Goal: Use online tool/utility: Utilize a website feature to perform a specific function

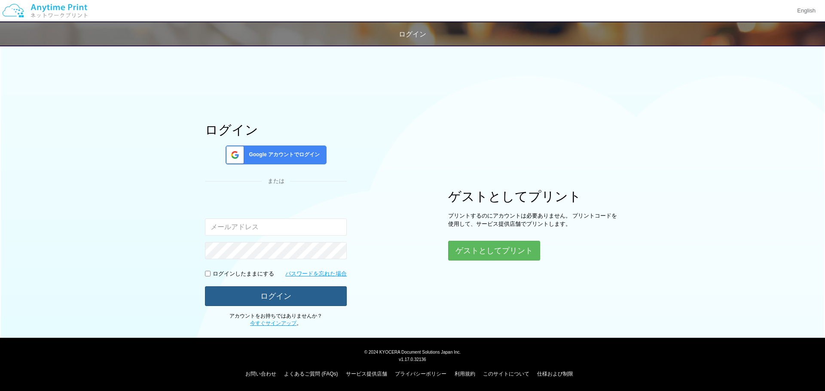
type input "[EMAIL_ADDRESS][DOMAIN_NAME]"
click at [282, 294] on button "ログイン" at bounding box center [276, 296] width 142 height 19
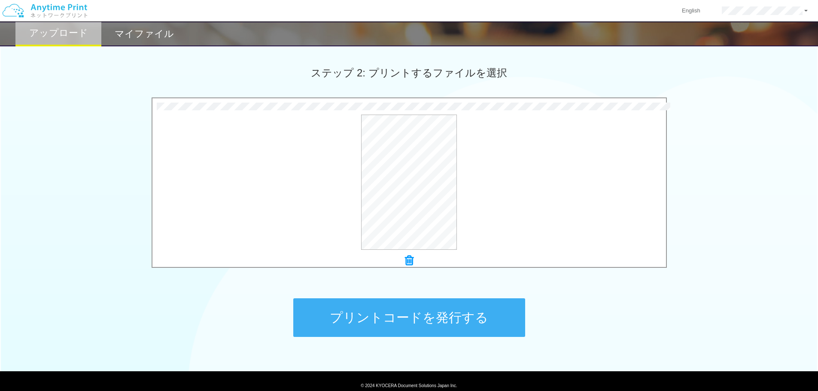
scroll to position [262, 0]
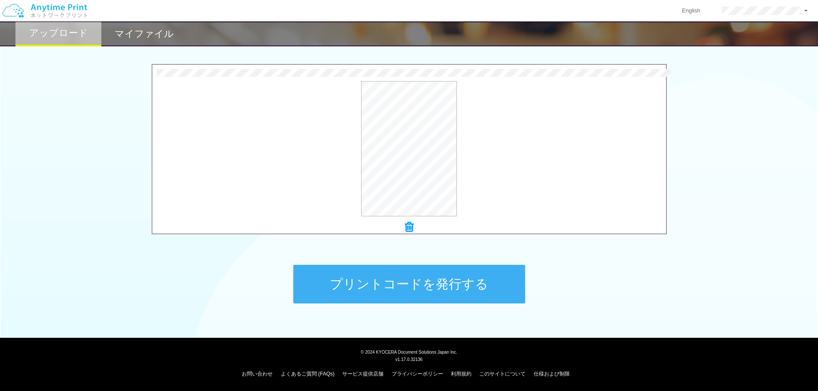
click at [448, 287] on button "プリントコードを発行する" at bounding box center [409, 284] width 232 height 39
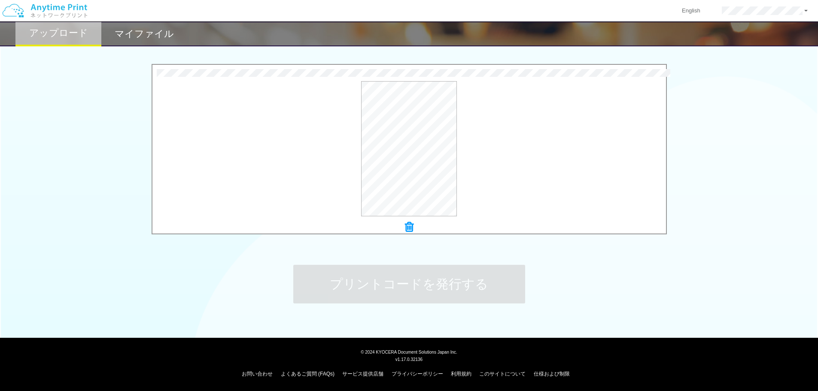
scroll to position [0, 0]
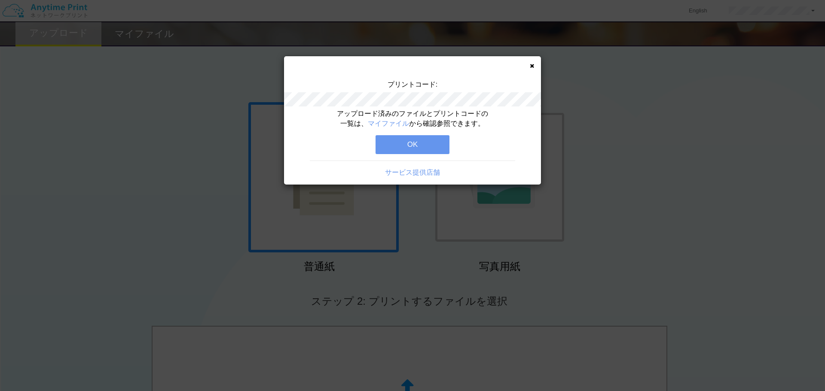
drag, startPoint x: 413, startPoint y: 138, endPoint x: 415, endPoint y: 143, distance: 5.3
click at [412, 140] on button "OK" at bounding box center [412, 144] width 74 height 19
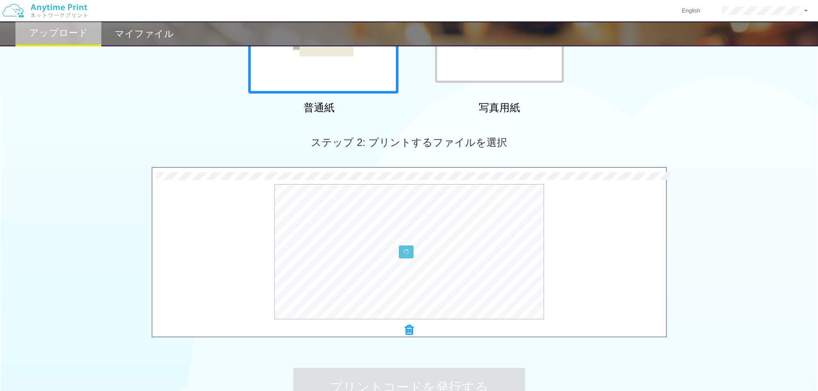
scroll to position [262, 0]
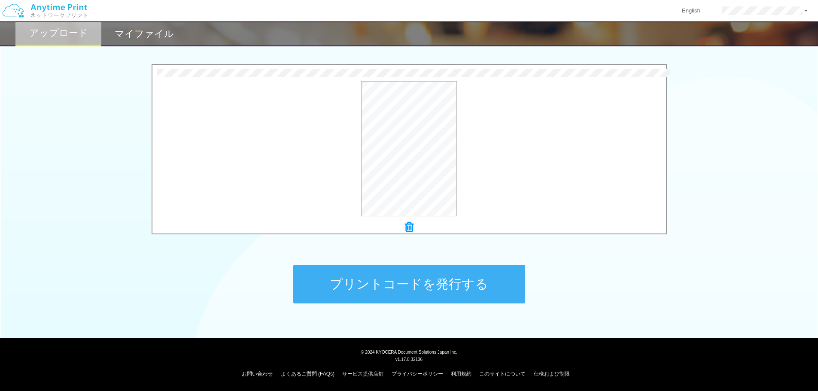
click at [428, 276] on button "プリントコードを発行する" at bounding box center [409, 284] width 232 height 39
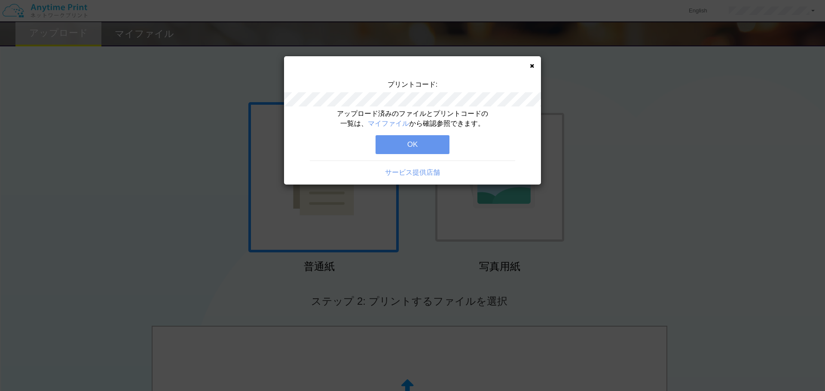
click at [409, 144] on button "OK" at bounding box center [412, 144] width 74 height 19
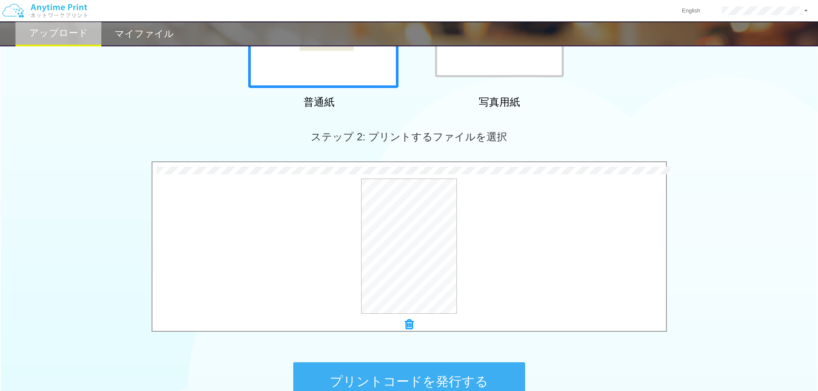
scroll to position [262, 0]
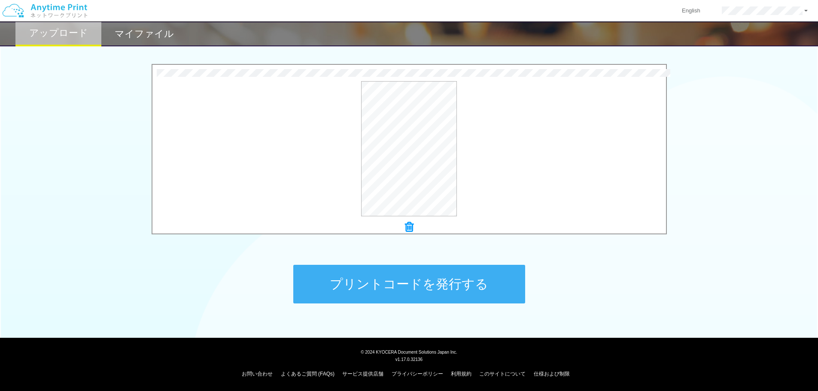
click at [394, 278] on button "プリントコードを発行する" at bounding box center [409, 284] width 232 height 39
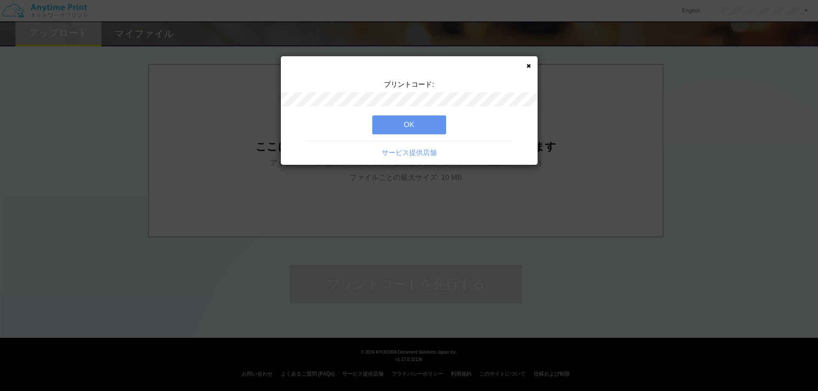
scroll to position [0, 0]
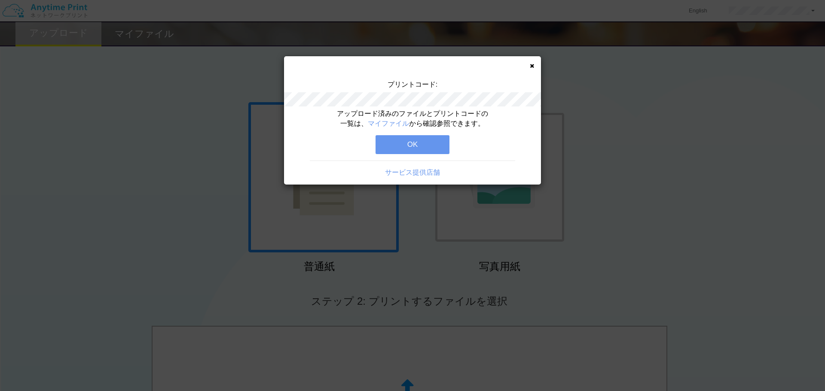
click at [406, 143] on button "OK" at bounding box center [412, 144] width 74 height 19
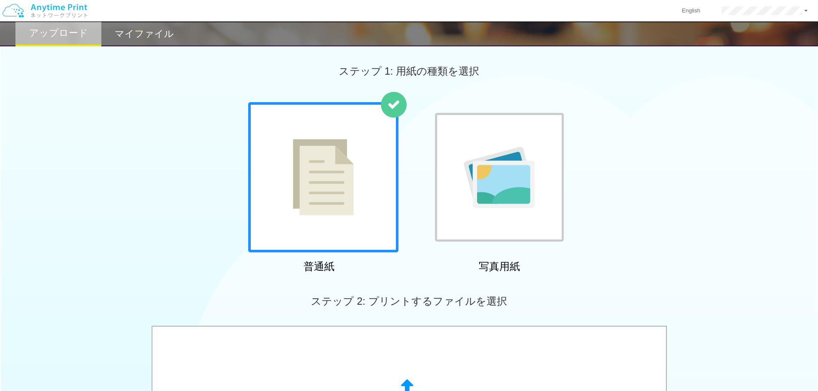
click at [168, 37] on h2 "マイファイル" at bounding box center [144, 34] width 59 height 10
